Goal: Browse casually: Explore the website without a specific task or goal

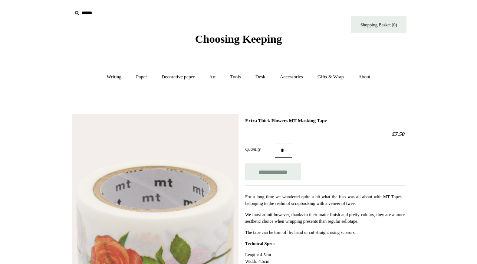
scroll to position [33, 0]
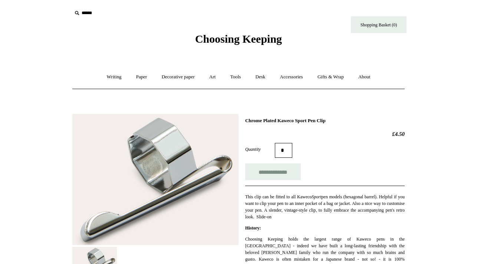
scroll to position [80, 0]
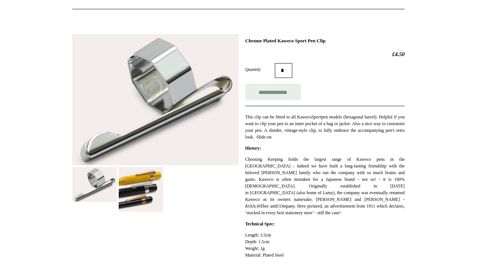
click at [145, 194] on img at bounding box center [141, 189] width 45 height 45
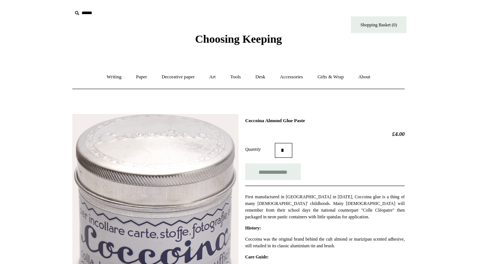
scroll to position [39, 0]
